Goal: Find specific page/section: Find specific page/section

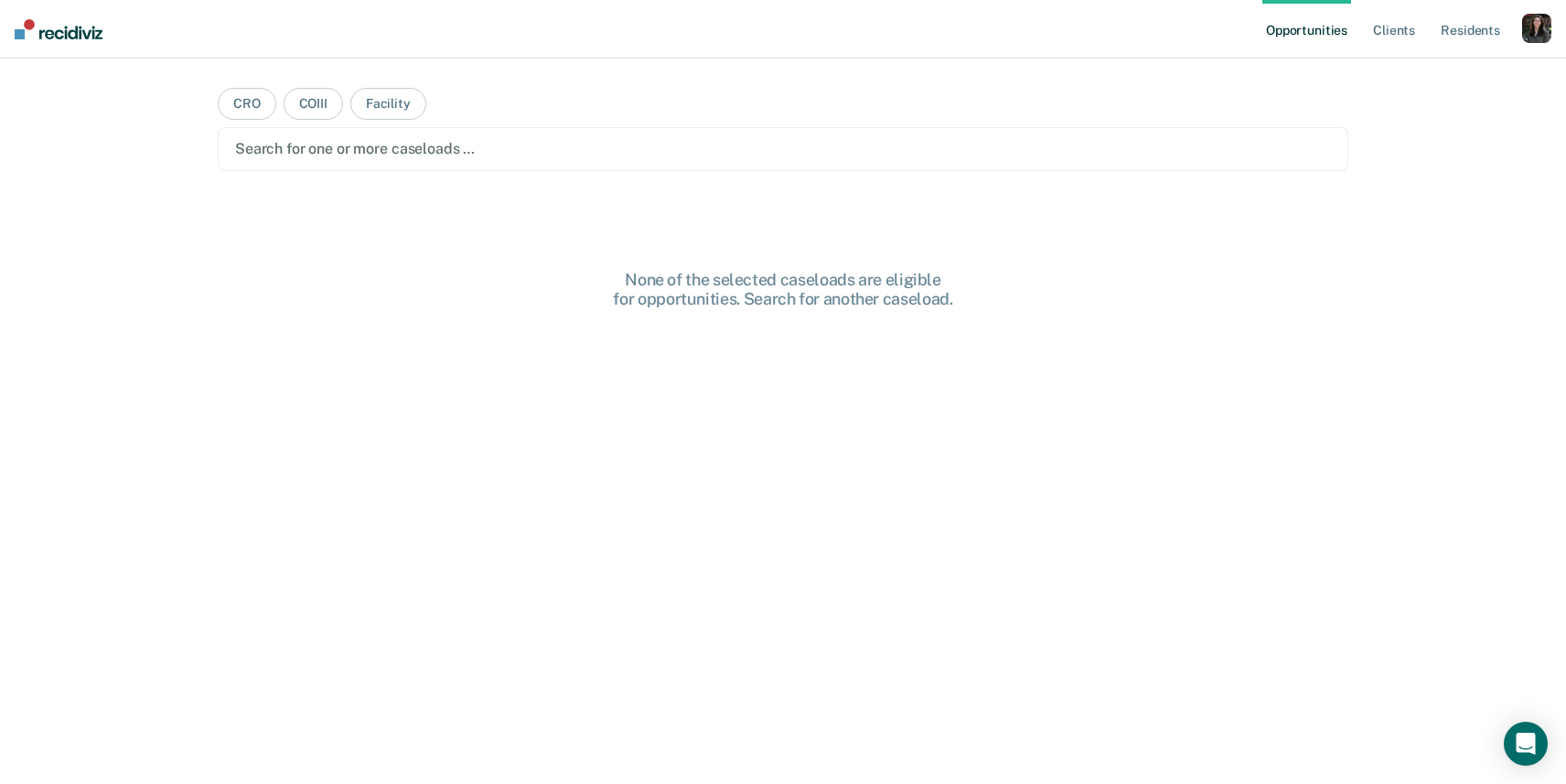
click at [1538, 36] on div "button" at bounding box center [1537, 29] width 30 height 30
click at [1407, 68] on link "Profile" at bounding box center [1463, 74] width 147 height 16
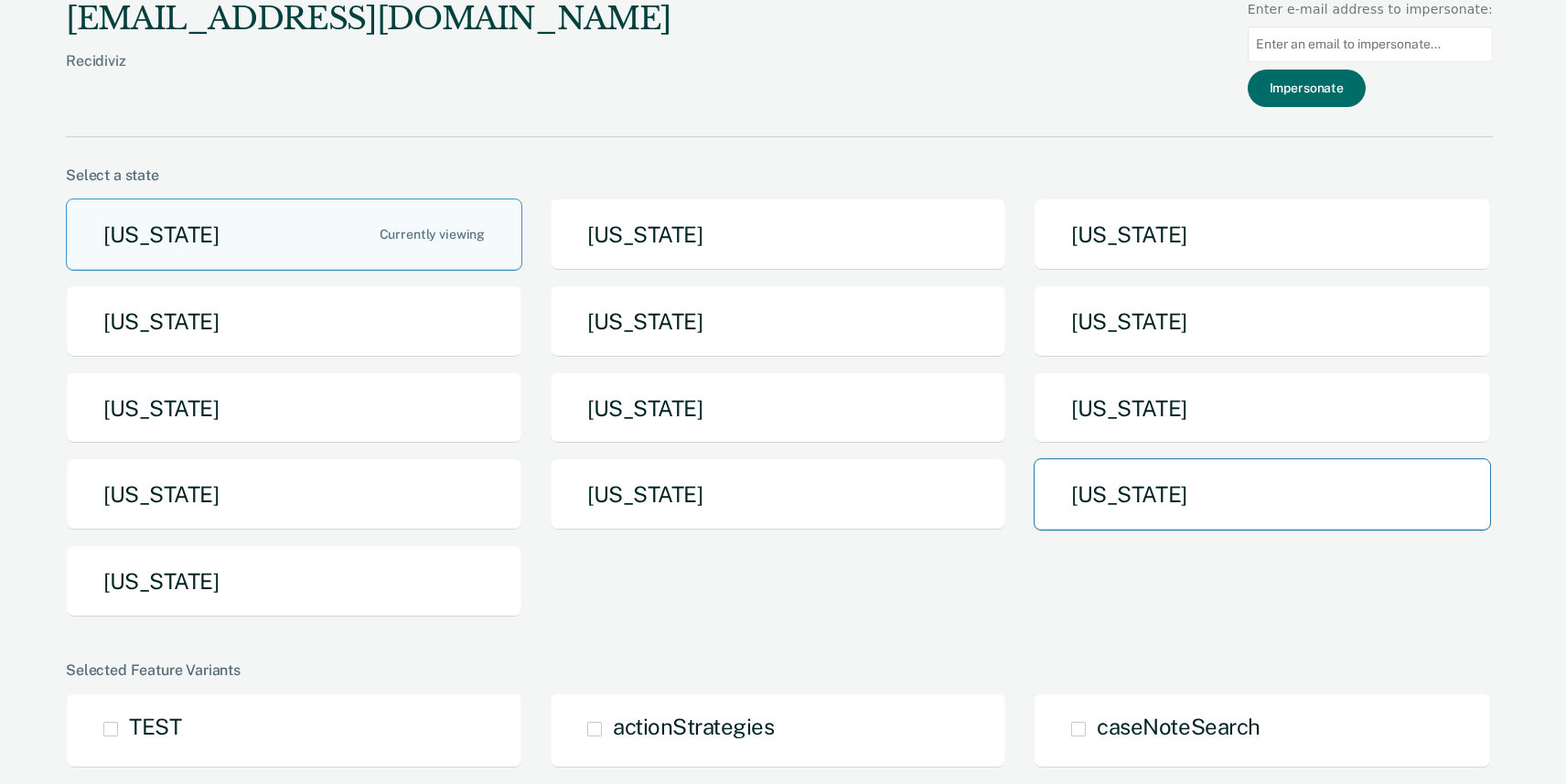
click at [1149, 476] on button "[US_STATE]" at bounding box center [1262, 494] width 456 height 72
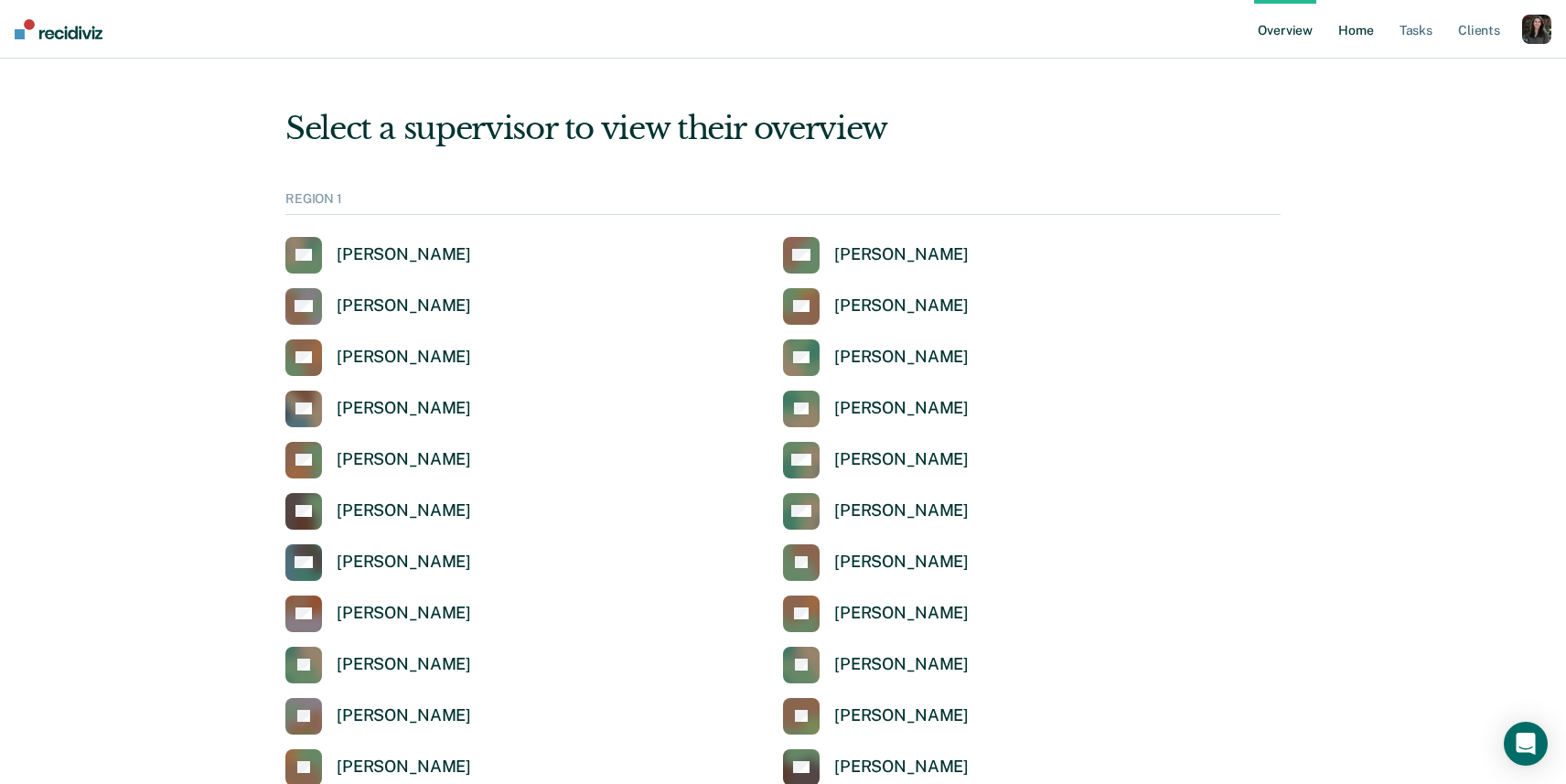
click at [1366, 30] on link "Home" at bounding box center [1356, 29] width 42 height 58
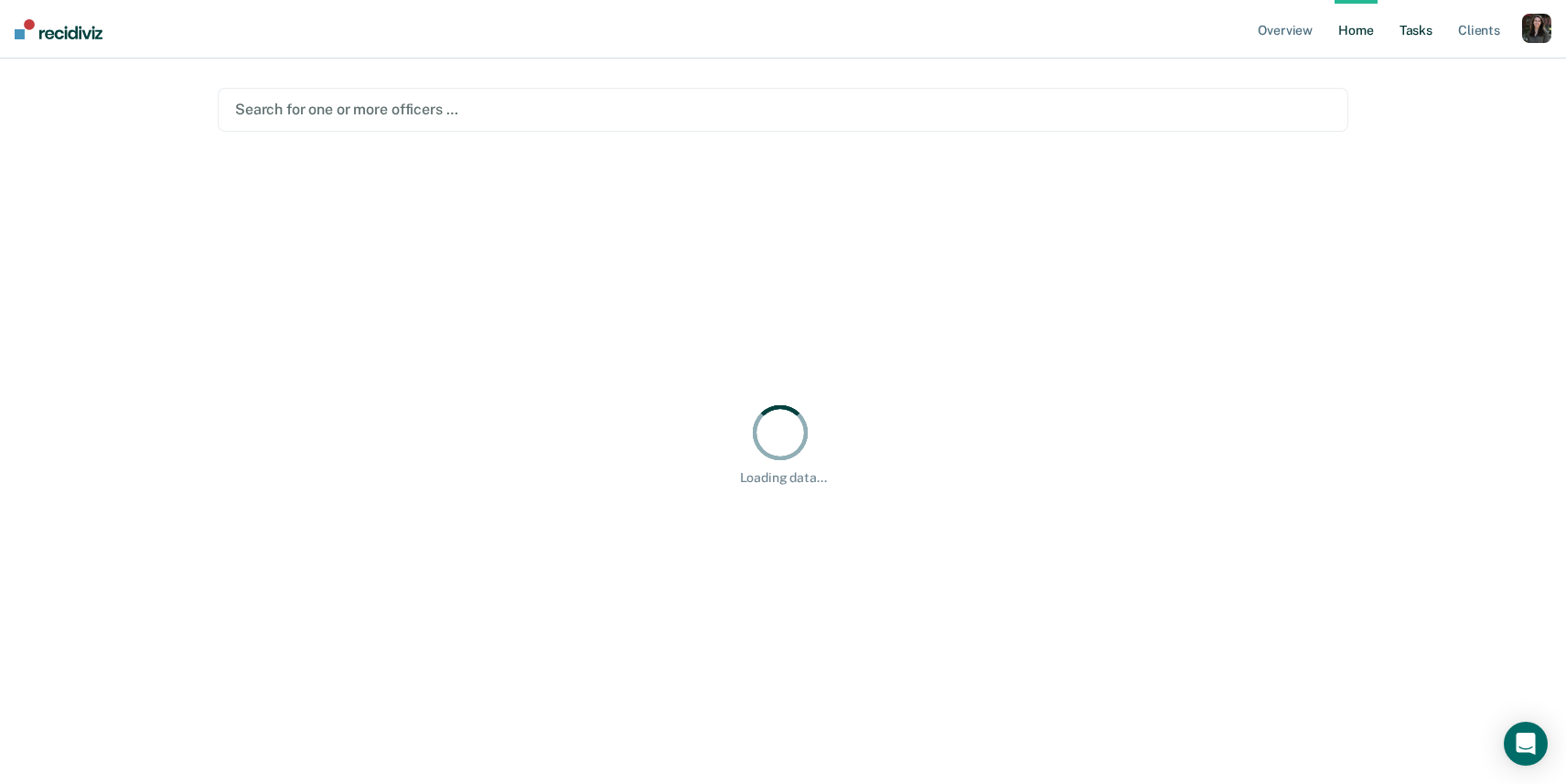
click at [1417, 35] on link "Tasks" at bounding box center [1416, 29] width 41 height 58
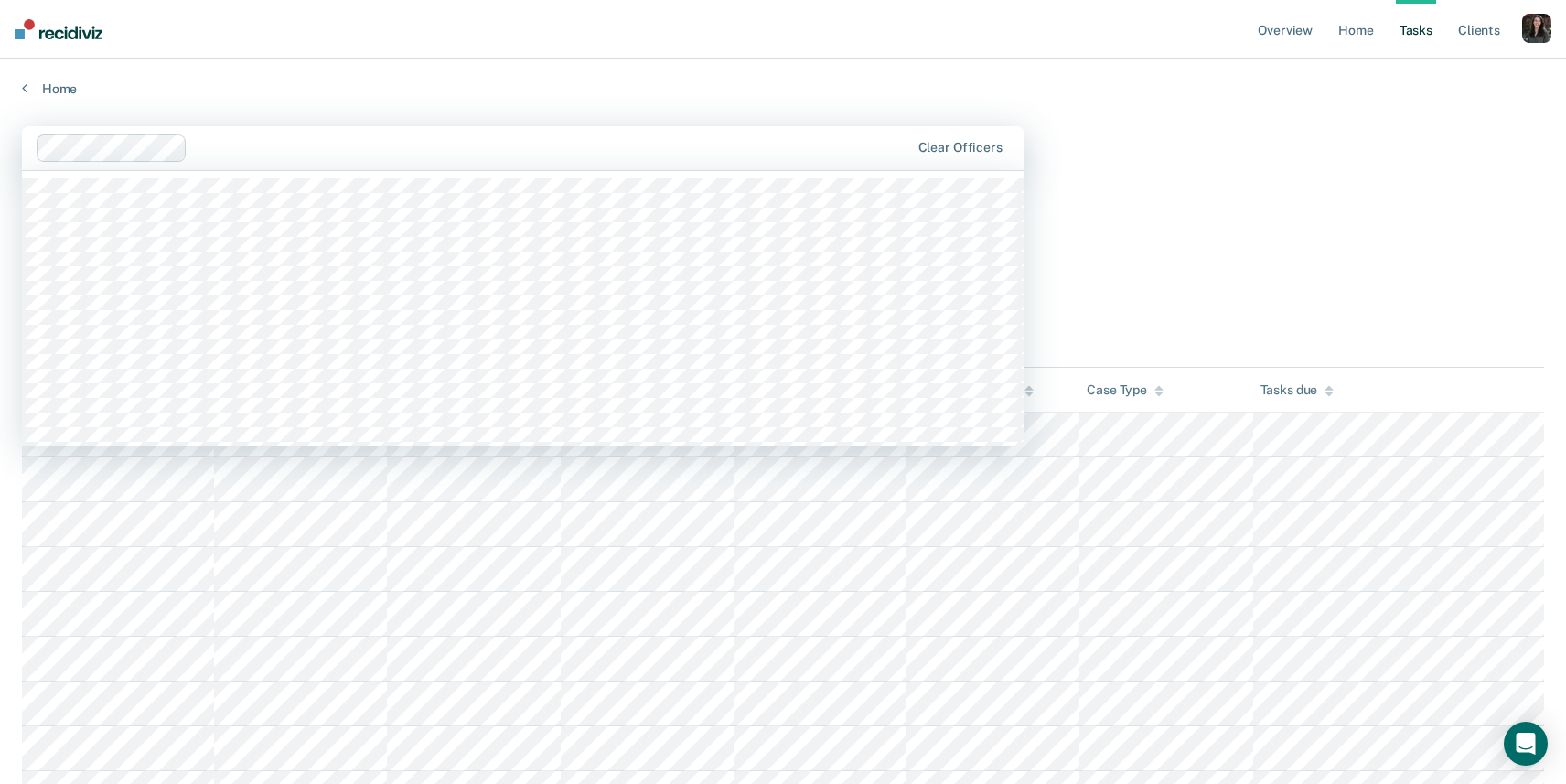
click at [756, 146] on div at bounding box center [552, 148] width 714 height 21
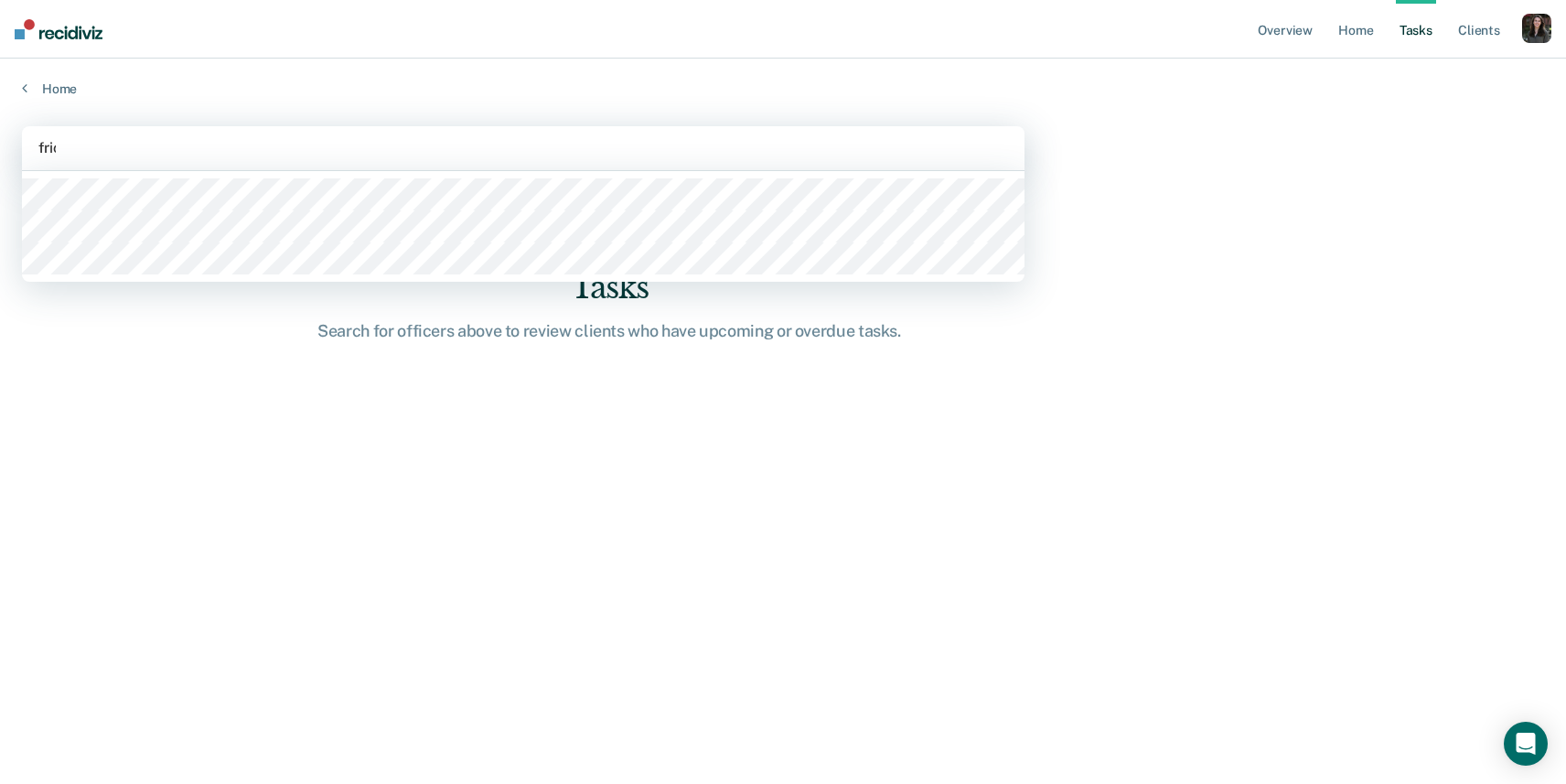
type input "[PERSON_NAME]"
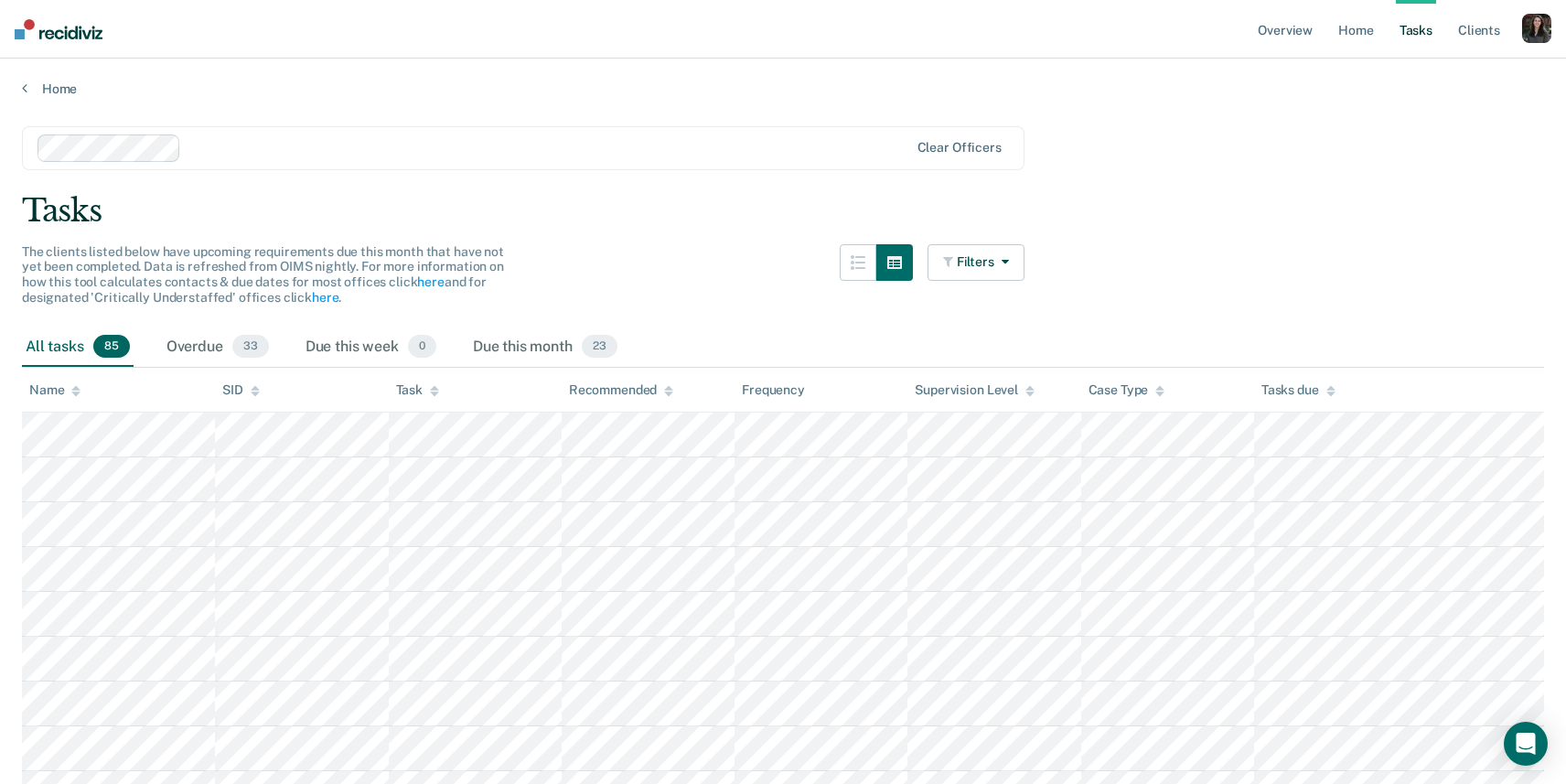
scroll to position [1878, 0]
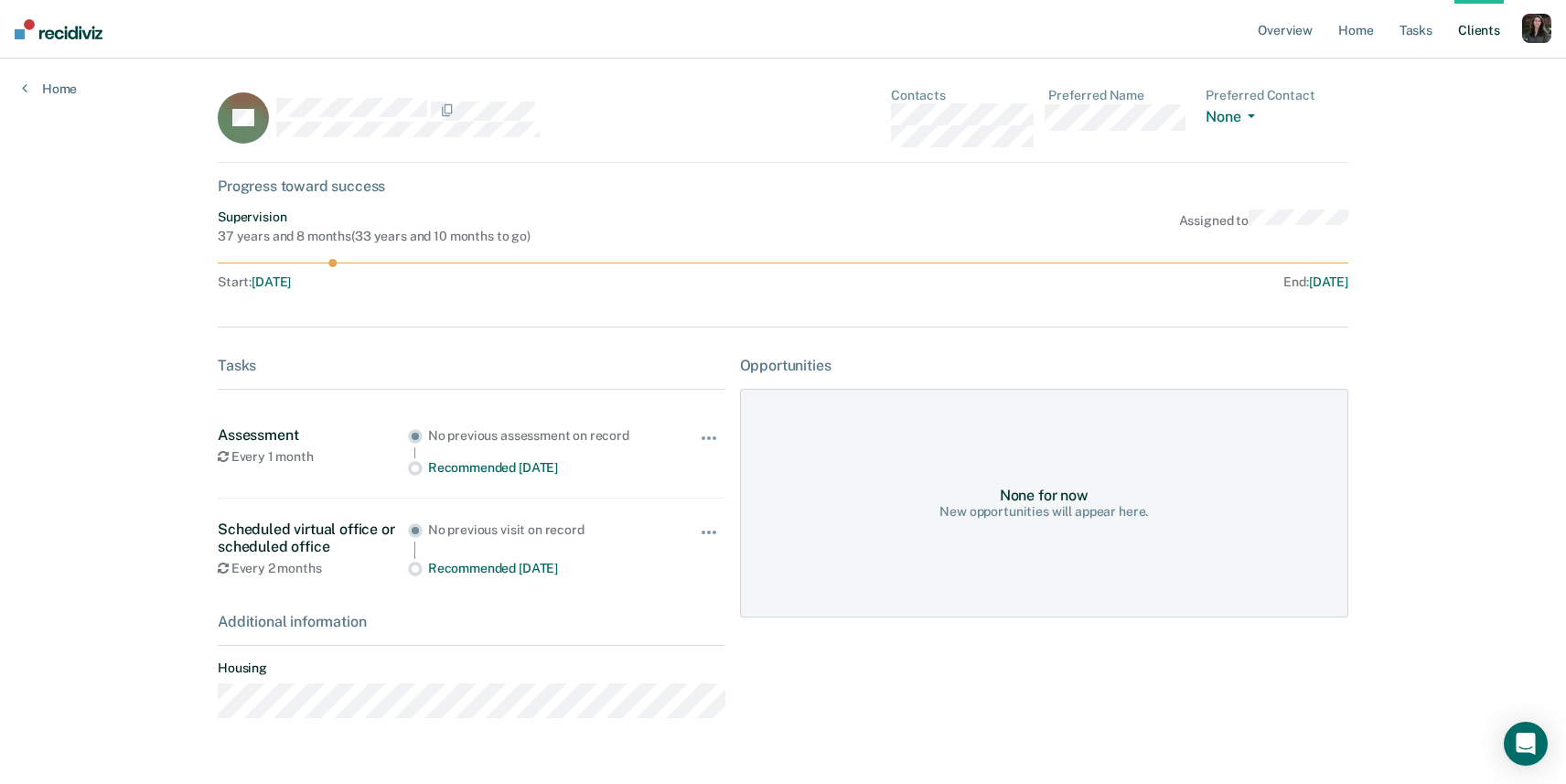
click at [291, 282] on span "[DATE]" at bounding box center [271, 282] width 40 height 15
click at [113, 263] on div "Overview Home Tasks Client s Profile How it works Log Out Home BP Contacts Pref…" at bounding box center [783, 414] width 1566 height 827
